Goal: Task Accomplishment & Management: Manage account settings

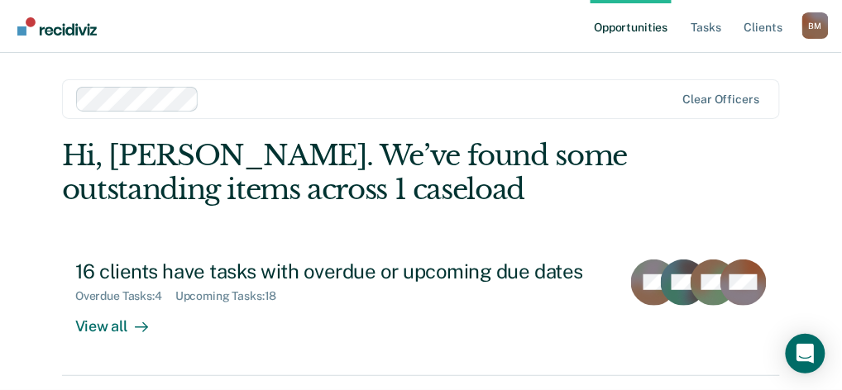
click at [511, 241] on div "Hi, [PERSON_NAME]. We’ve found some outstanding items across 1 caseload 16 clie…" at bounding box center [421, 257] width 718 height 237
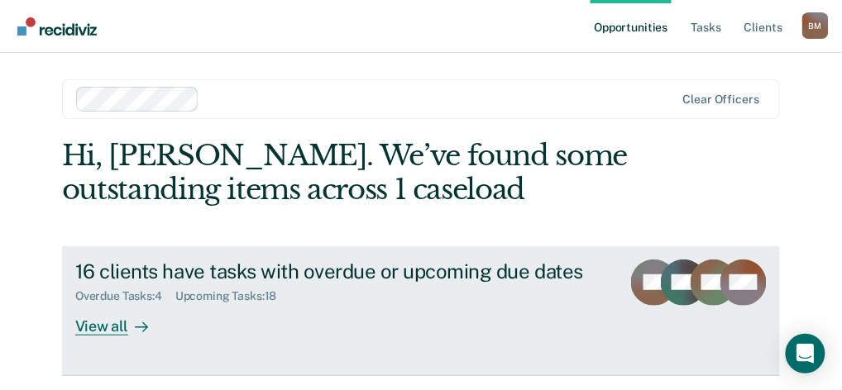
click at [103, 327] on div "View all" at bounding box center [121, 320] width 93 height 32
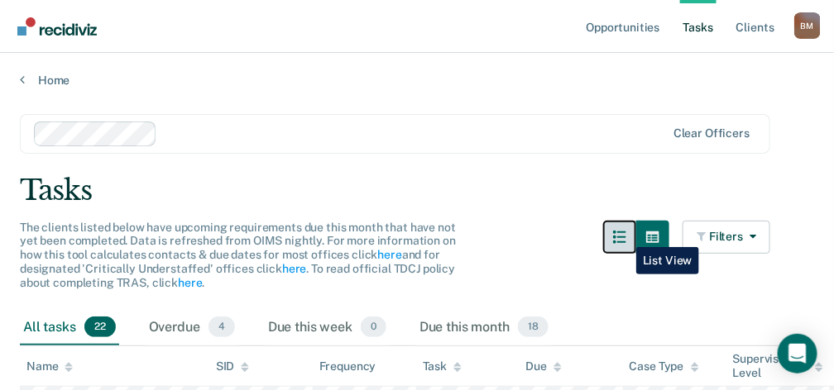
click at [624, 235] on icon "button" at bounding box center [619, 237] width 13 height 13
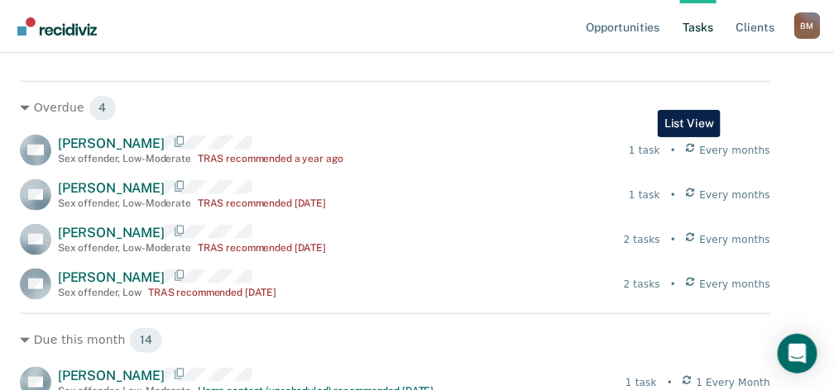
scroll to position [275, 0]
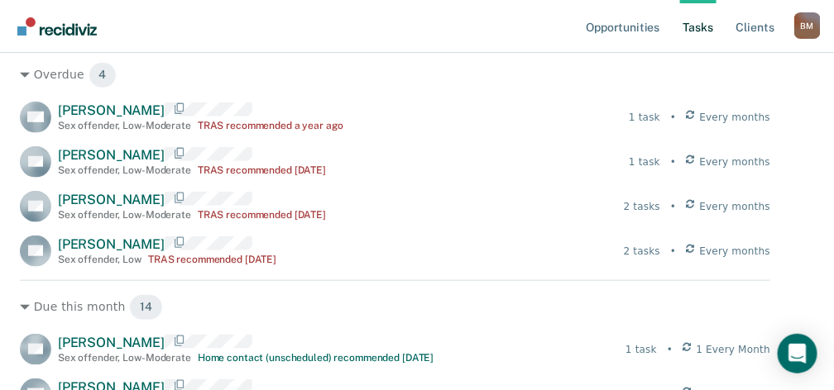
click at [297, 33] on nav "Opportunities Tasks Client s [PERSON_NAME] [PERSON_NAME] Profile How it works L…" at bounding box center [417, 26] width 834 height 53
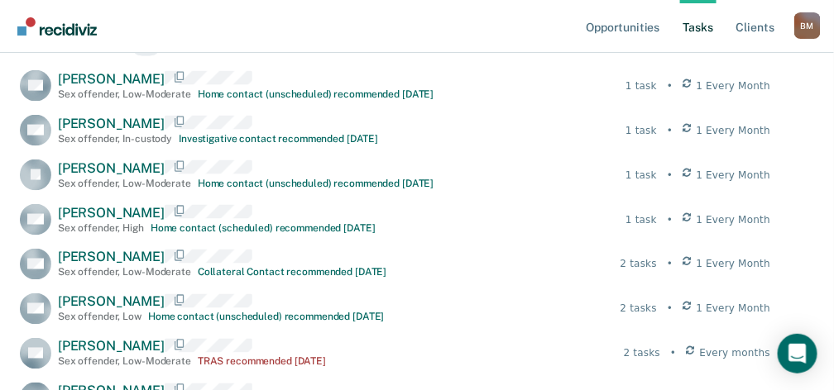
scroll to position [551, 0]
